Goal: Task Accomplishment & Management: Manage account settings

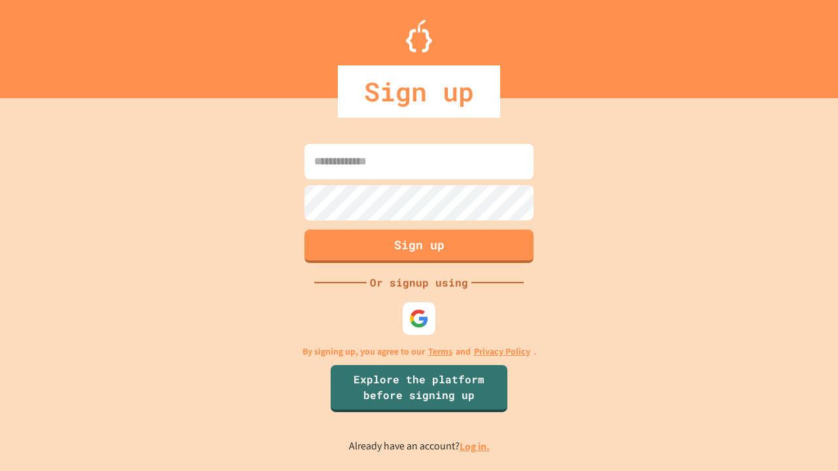
click at [475, 446] on link "Log in." at bounding box center [474, 447] width 30 height 14
